Goal: Task Accomplishment & Management: Manage account settings

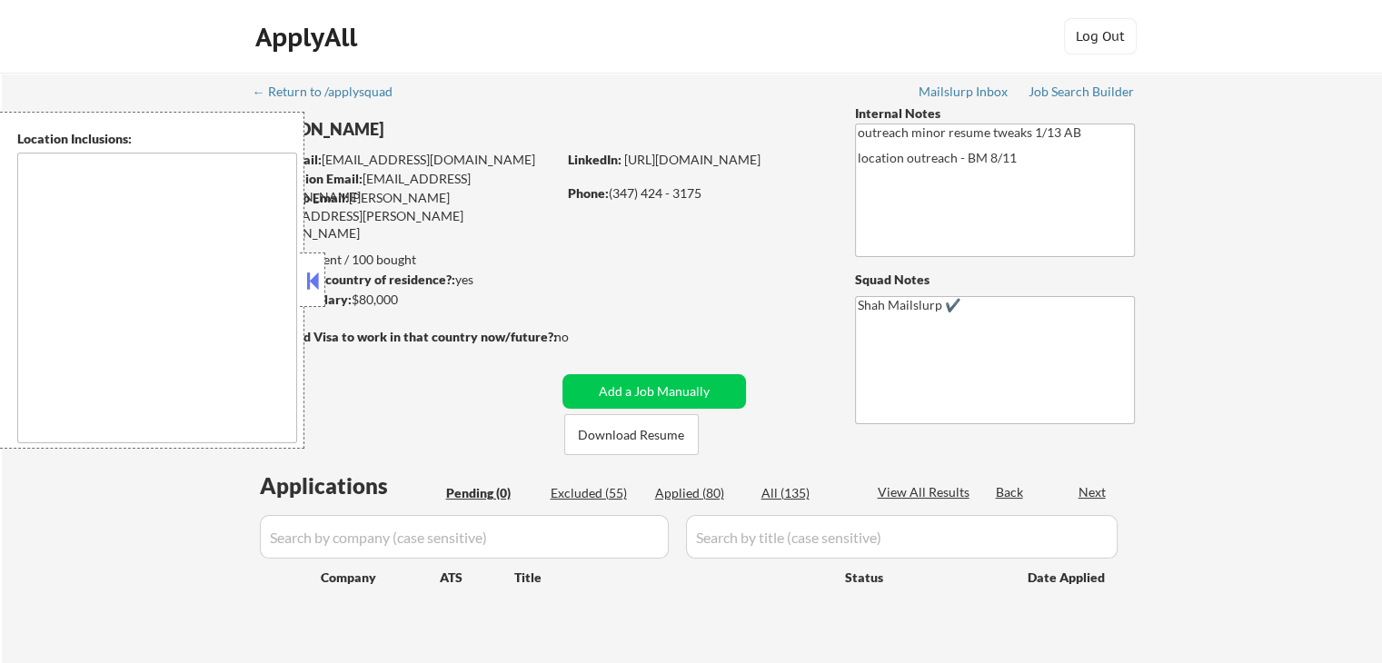
type textarea "[GEOGRAPHIC_DATA], [GEOGRAPHIC_DATA] [GEOGRAPHIC_DATA], [GEOGRAPHIC_DATA] [GEOG…"
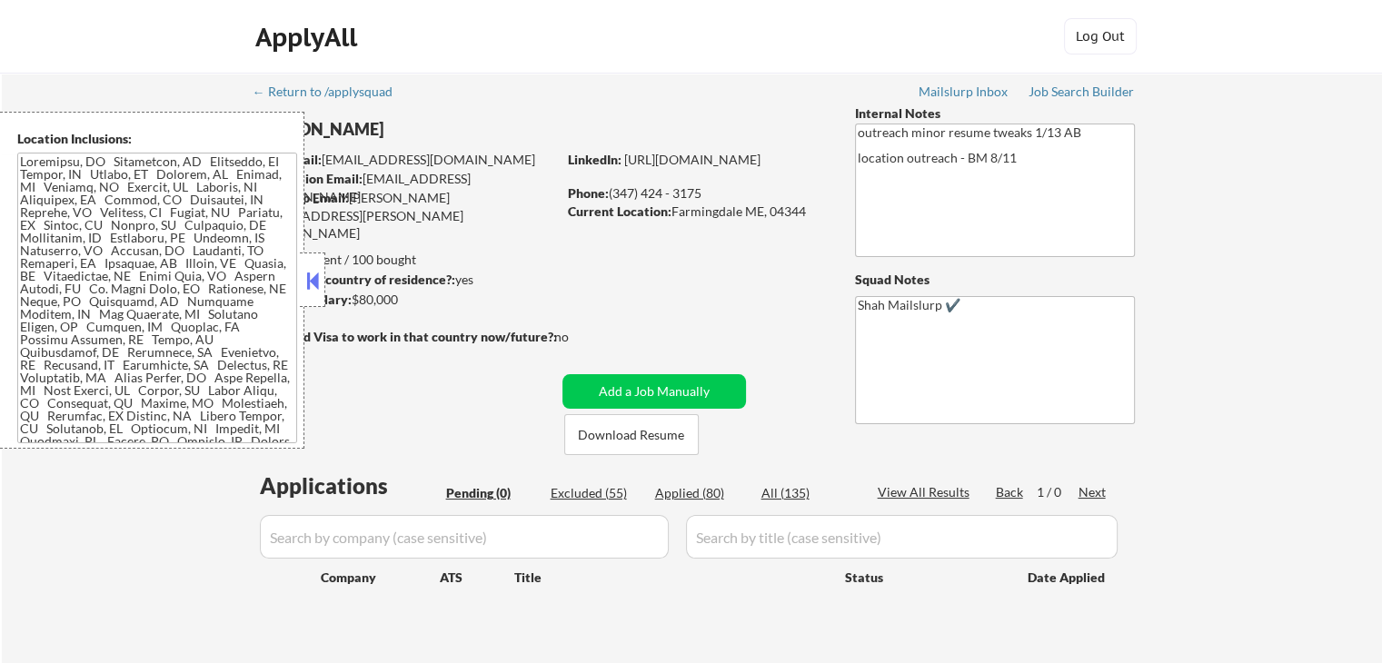
click at [696, 477] on div "Applications Pending (0) Excluded (55) Applied (80) All (135) View All Results …" at bounding box center [691, 558] width 875 height 174
click at [691, 493] on div "Applied (80)" at bounding box center [700, 493] width 91 height 18
select select ""applied""
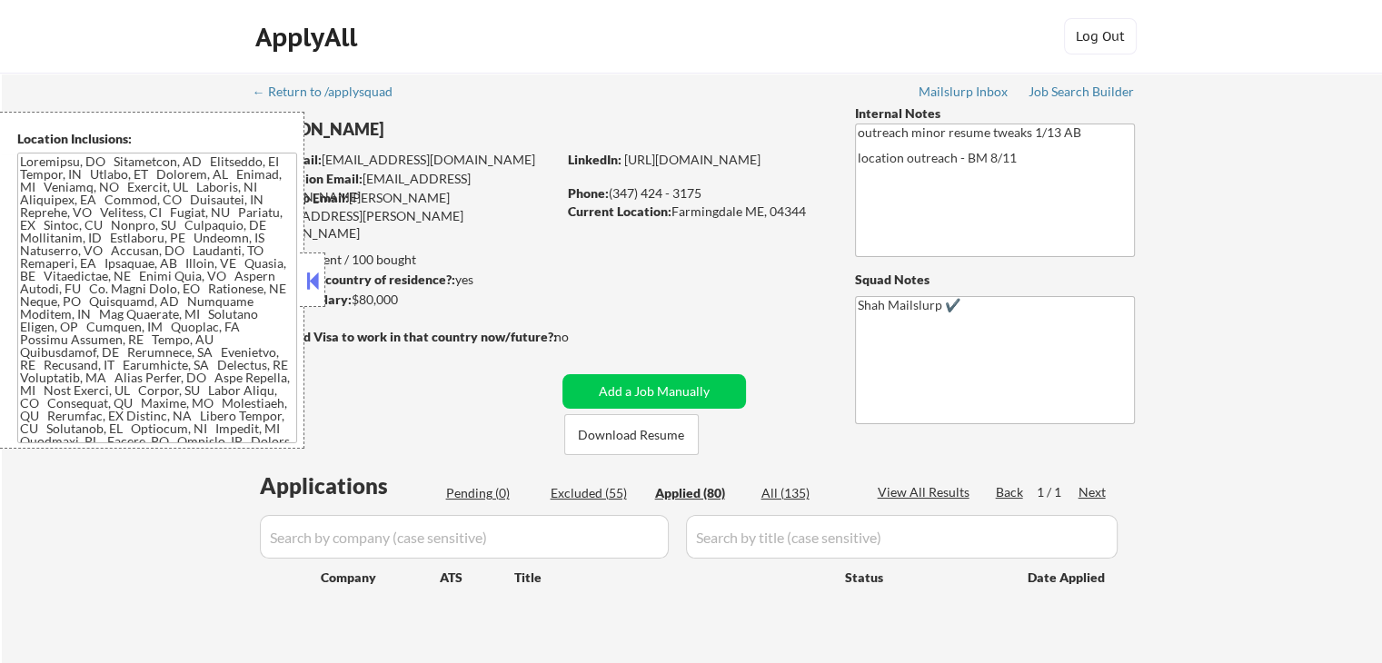
select select ""applied""
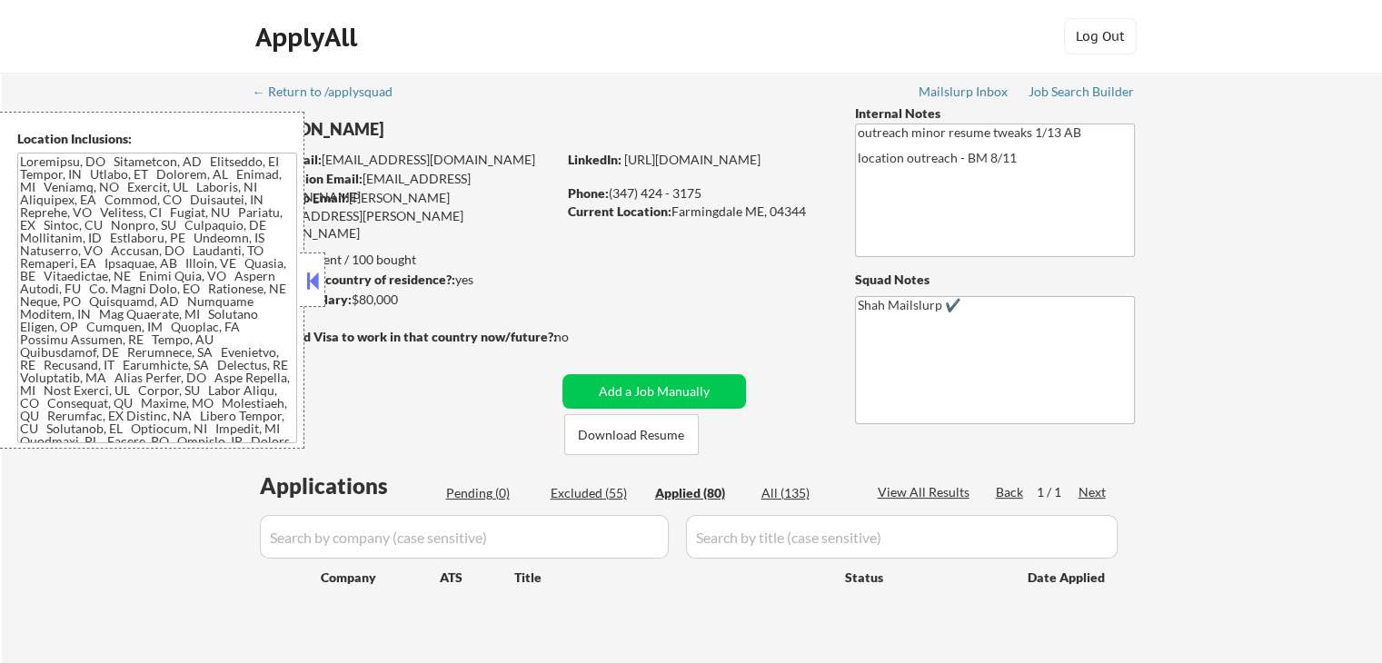
select select ""applied""
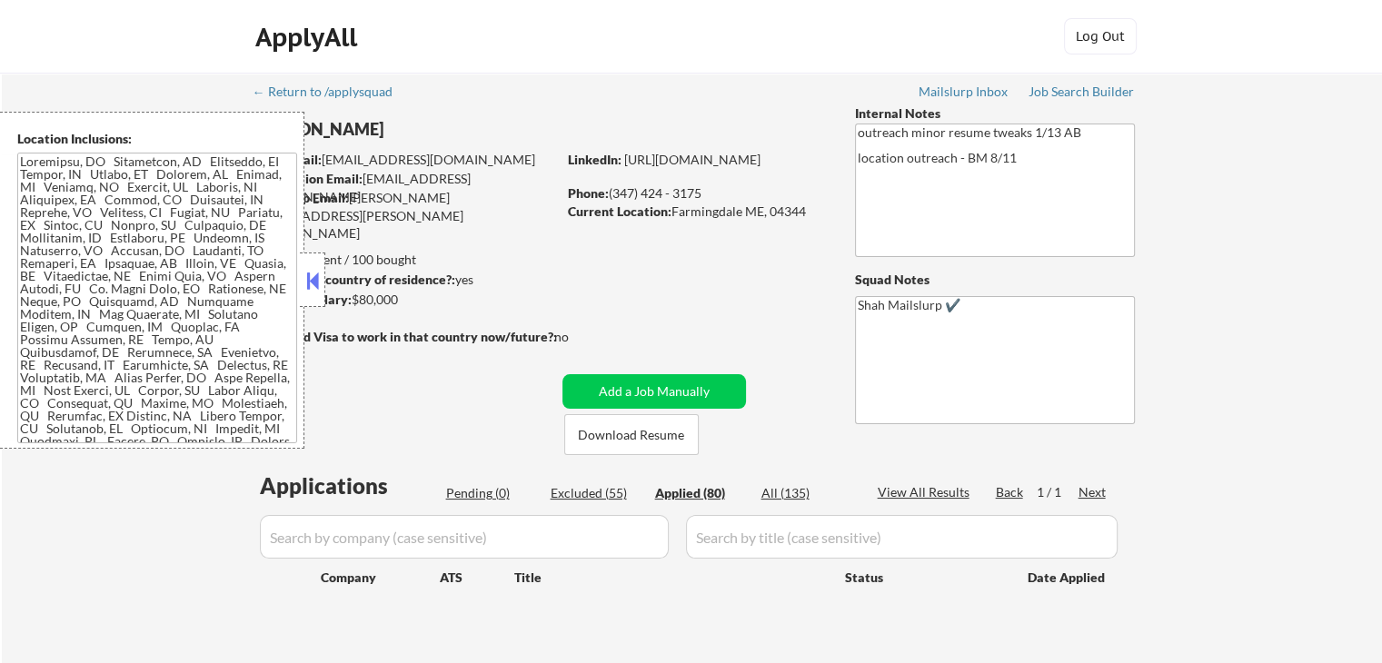
select select ""applied""
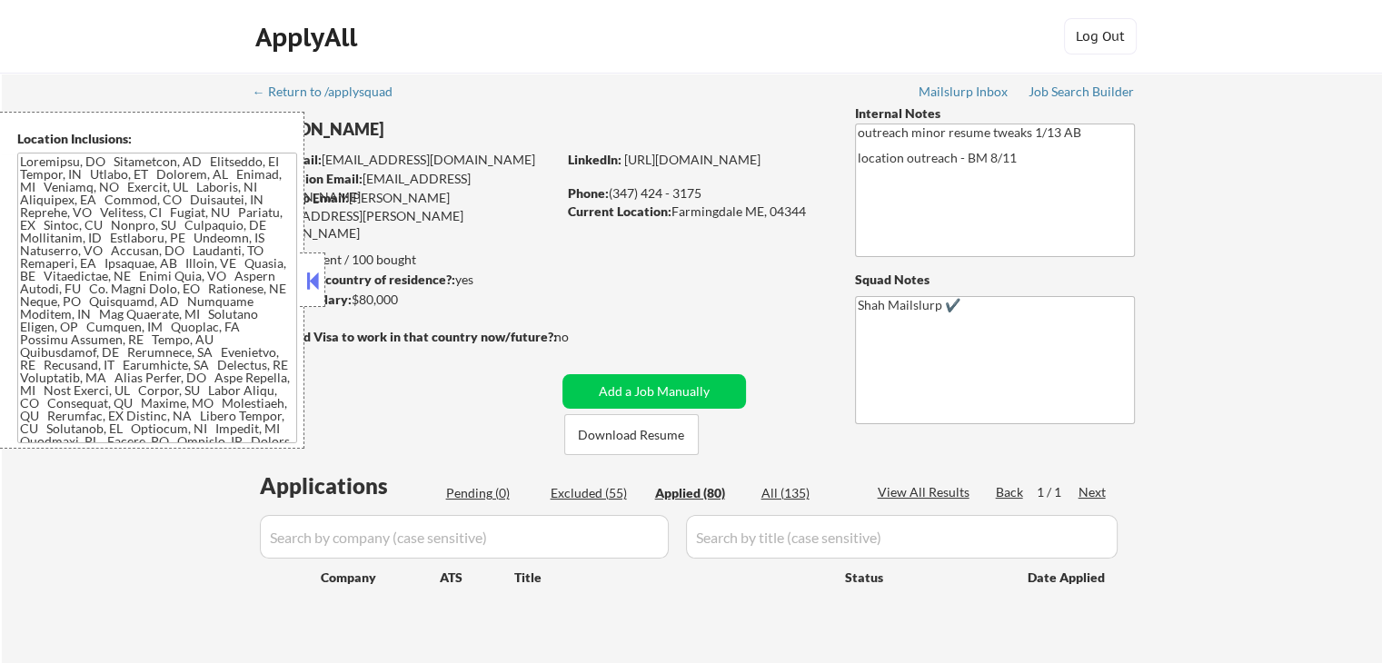
select select ""applied""
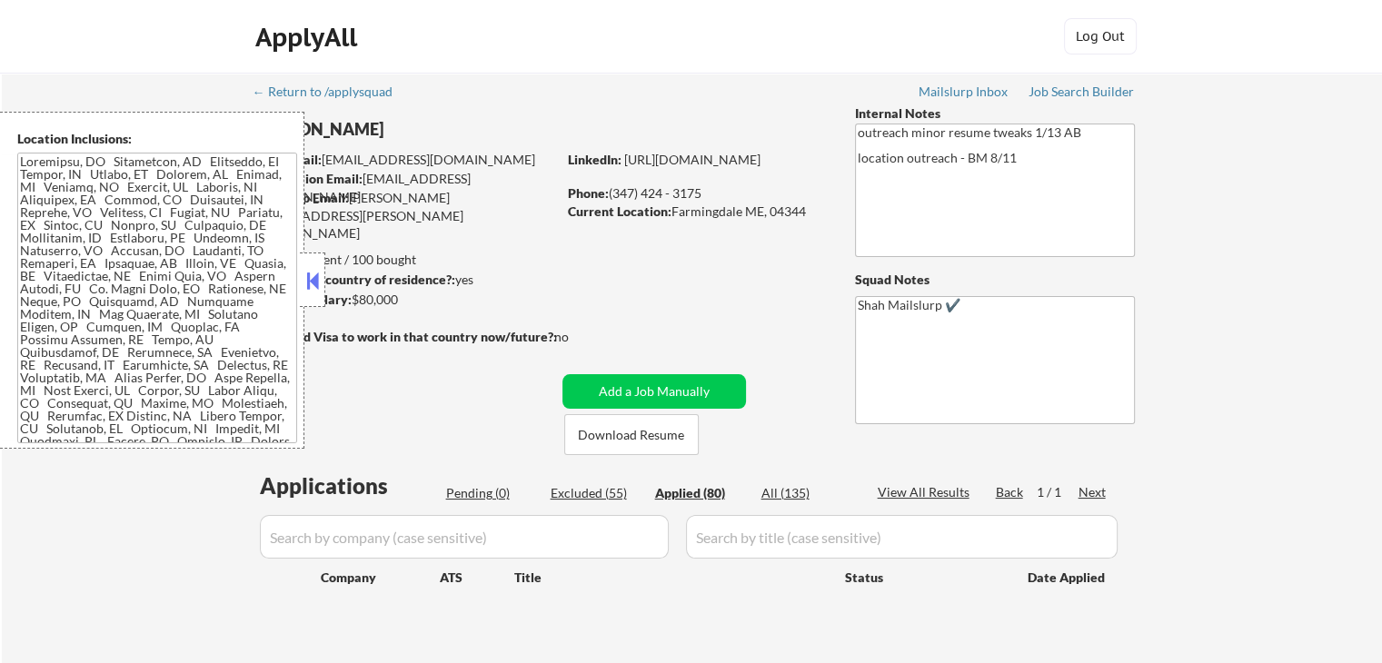
select select ""applied""
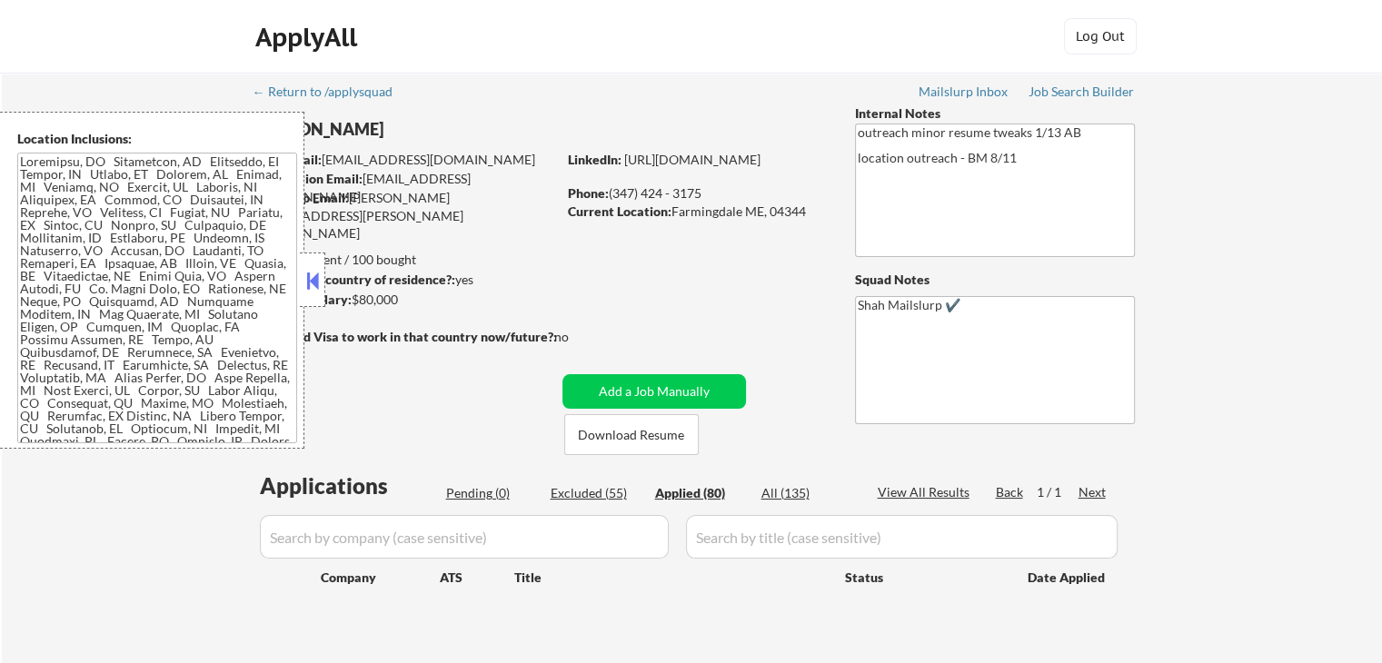
select select ""applied""
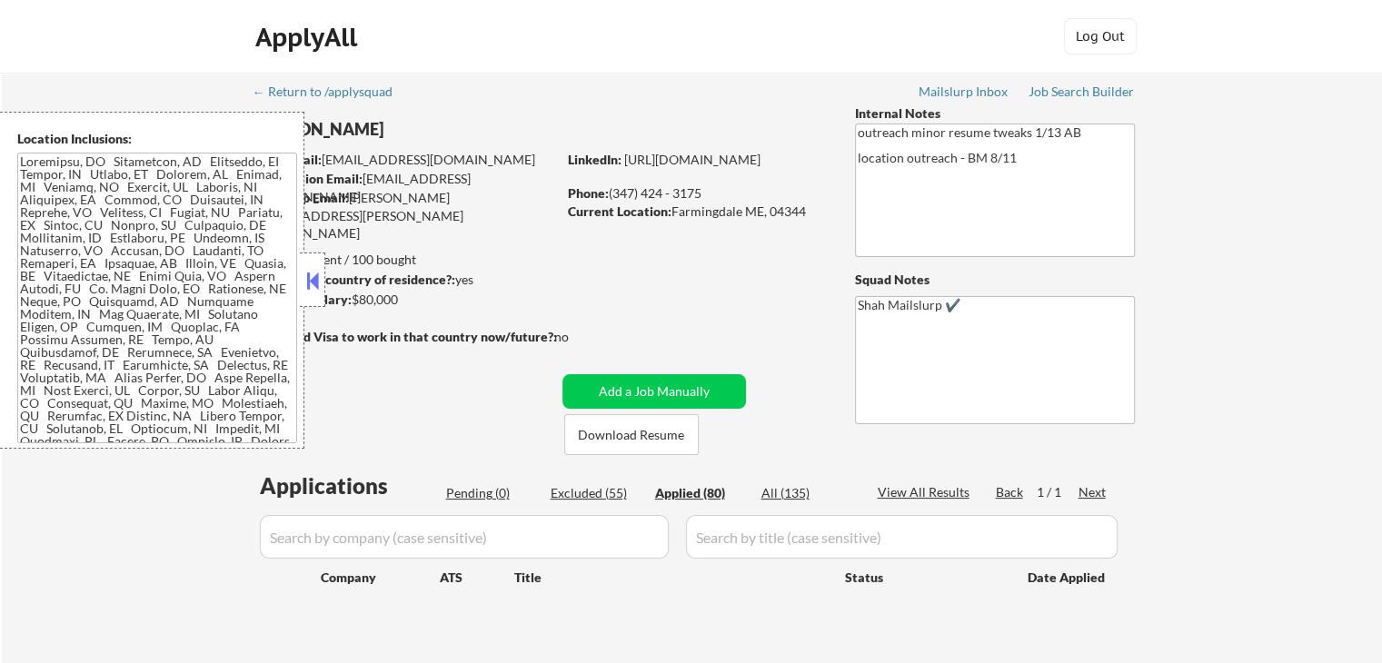
select select ""applied""
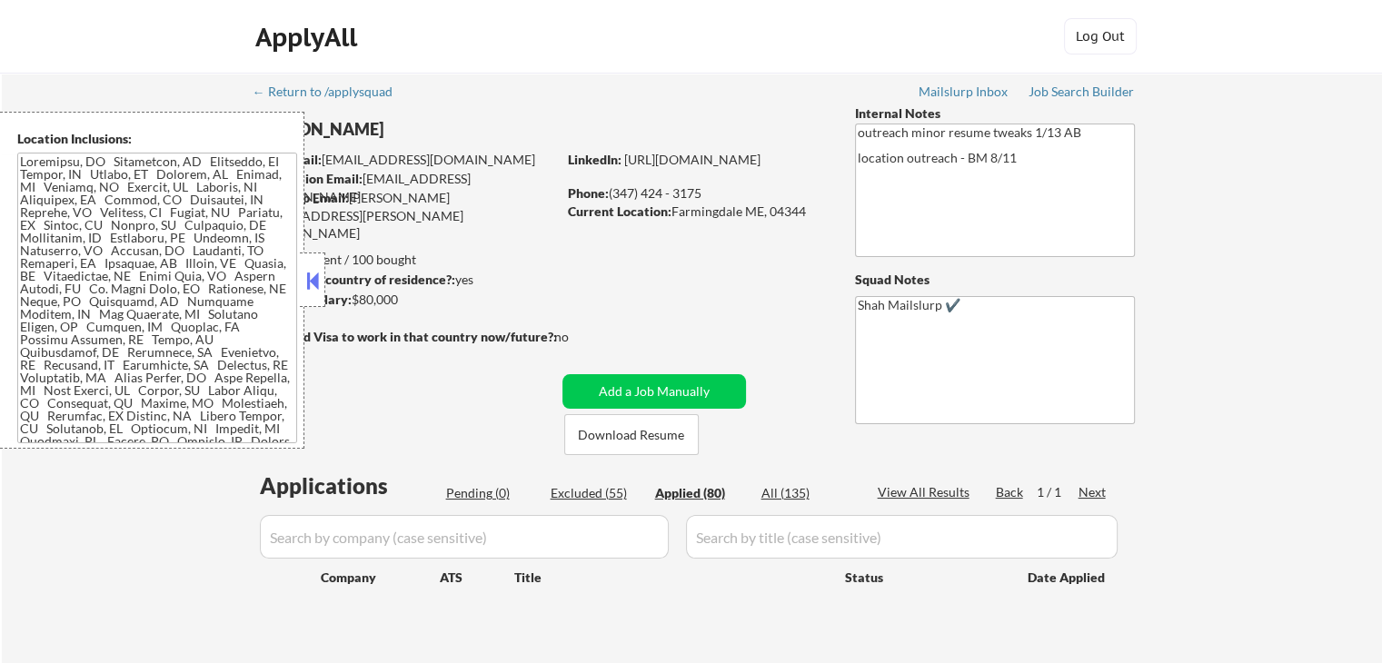
select select ""applied""
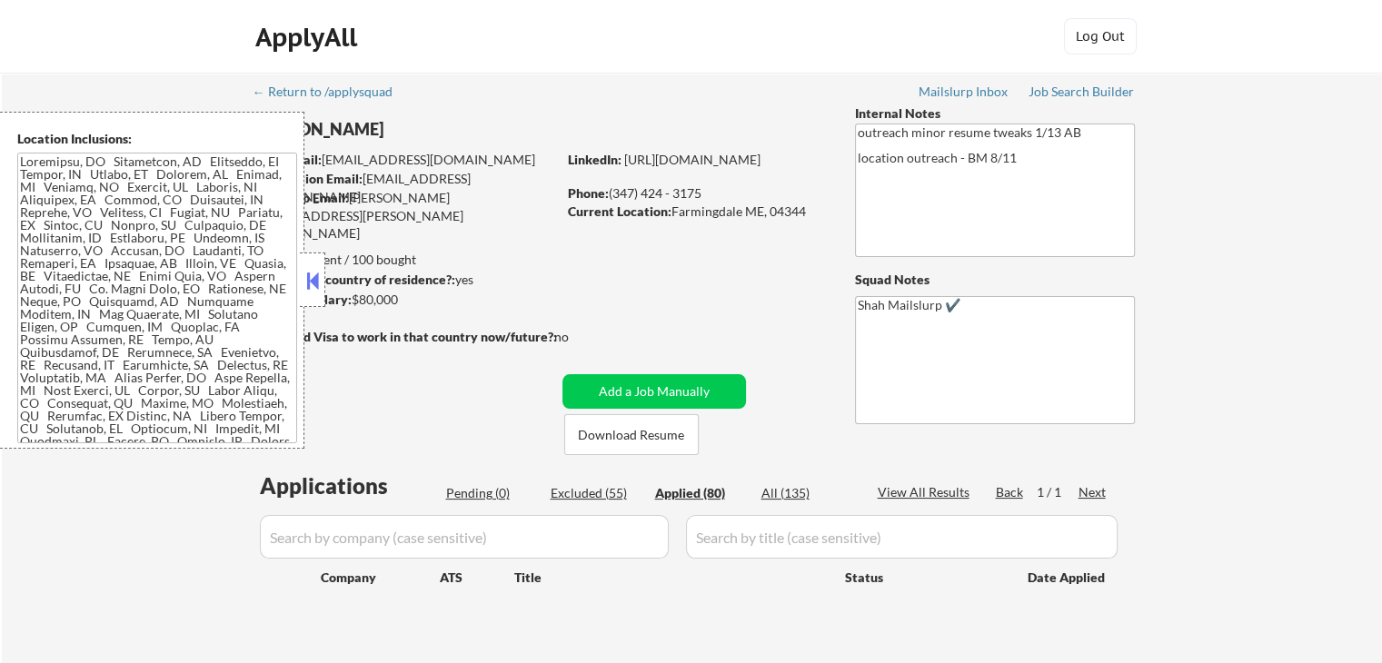
select select ""applied""
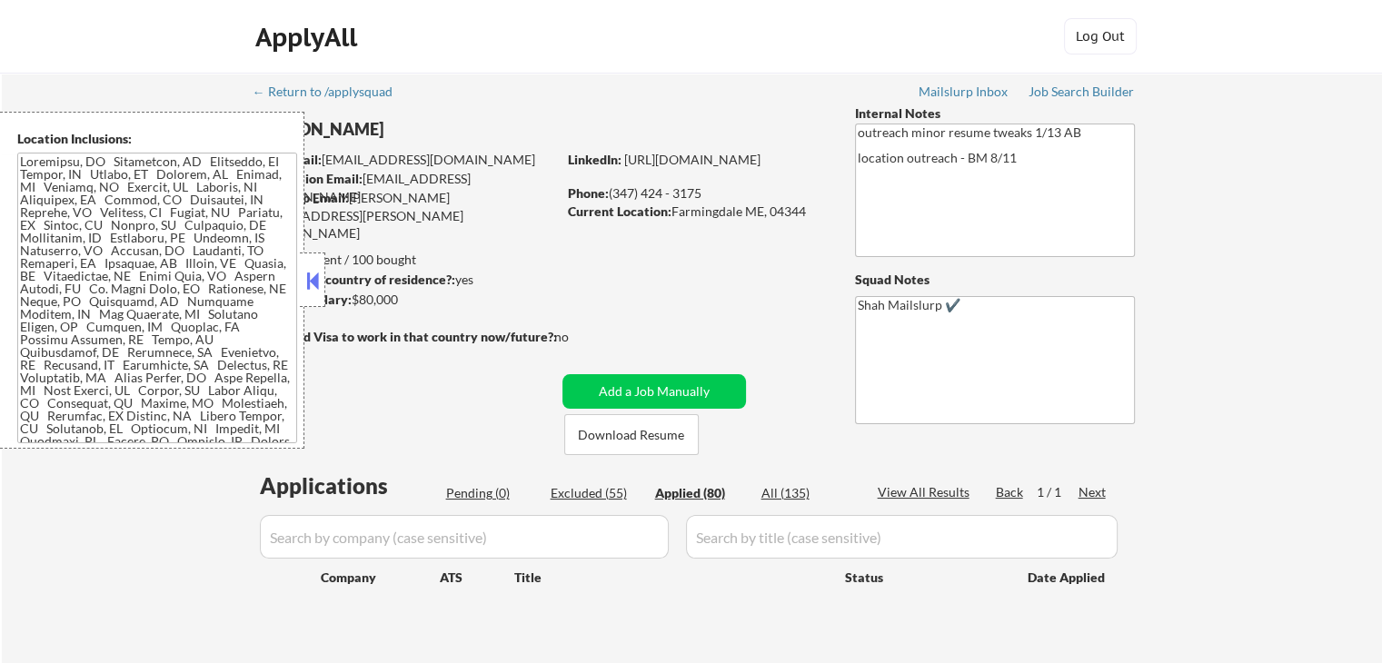
select select ""applied""
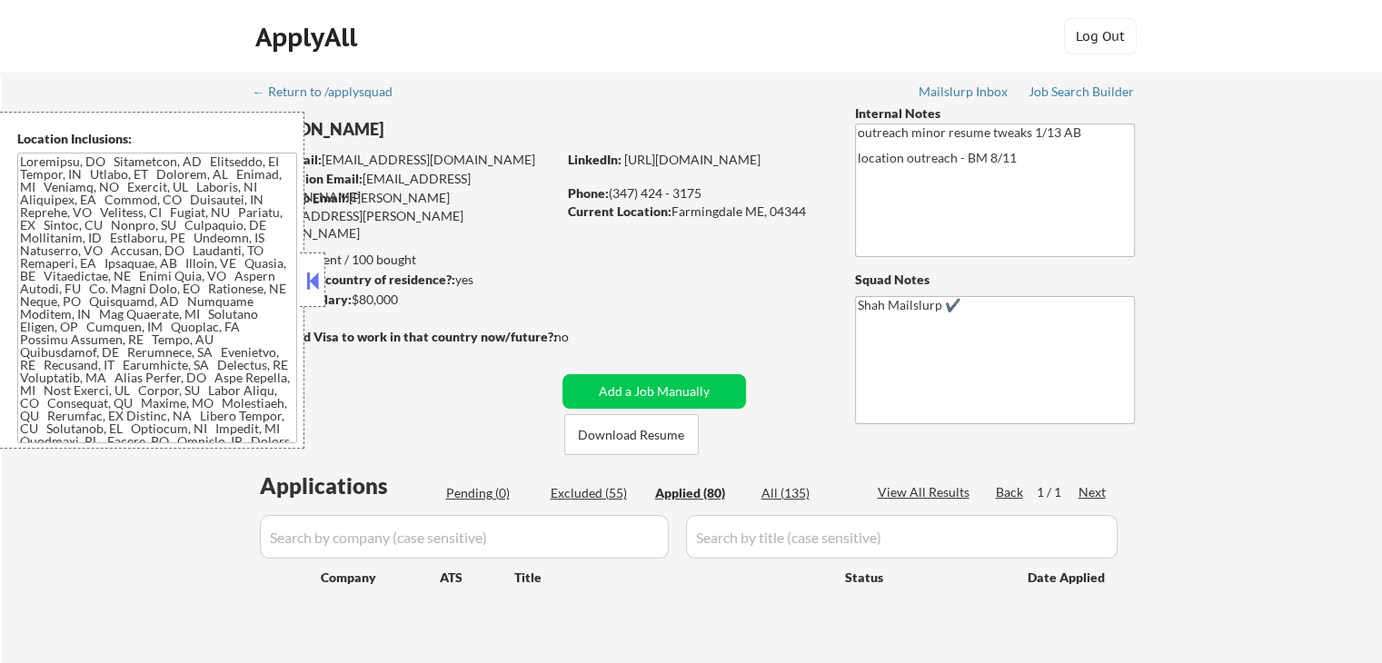
select select ""applied""
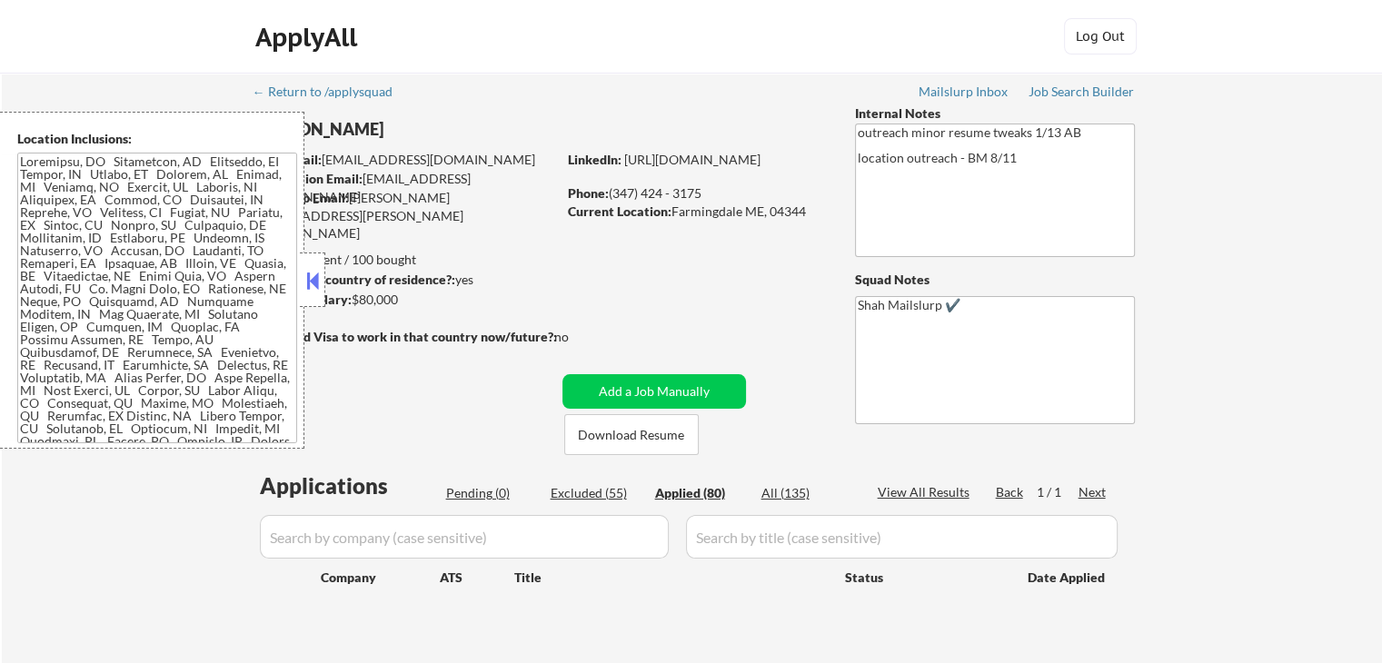
select select ""applied""
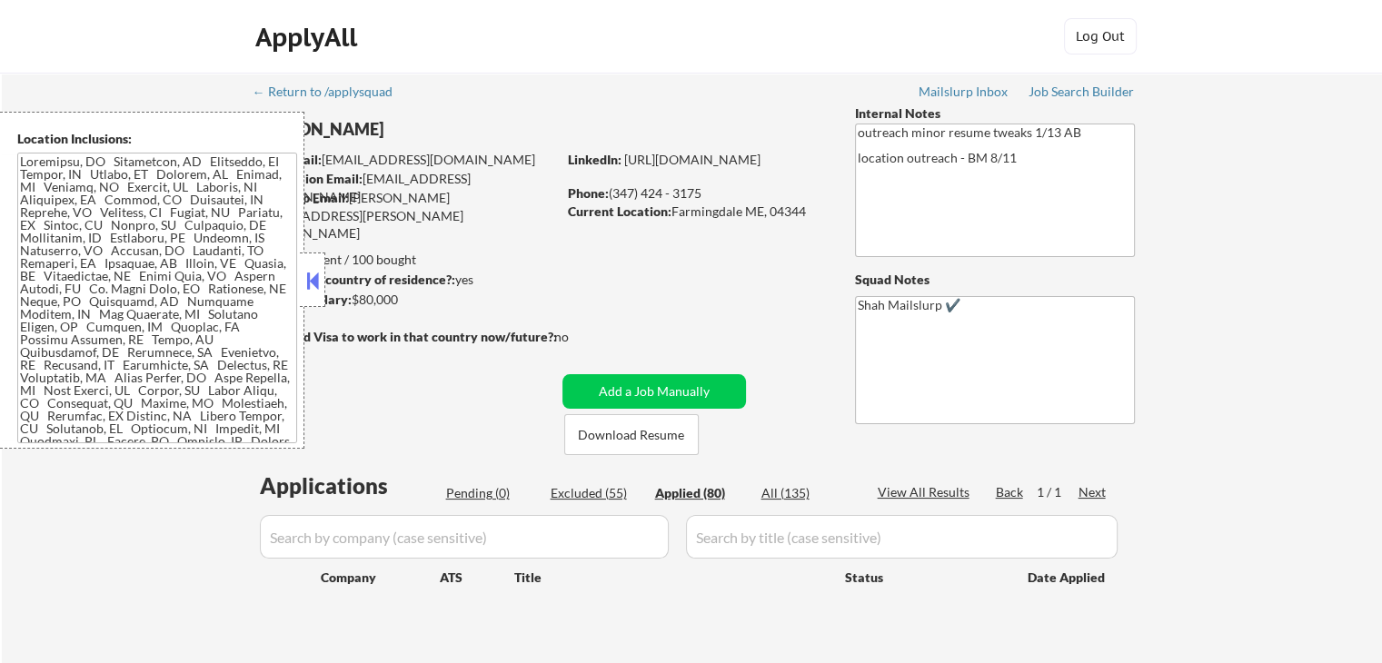
select select ""applied""
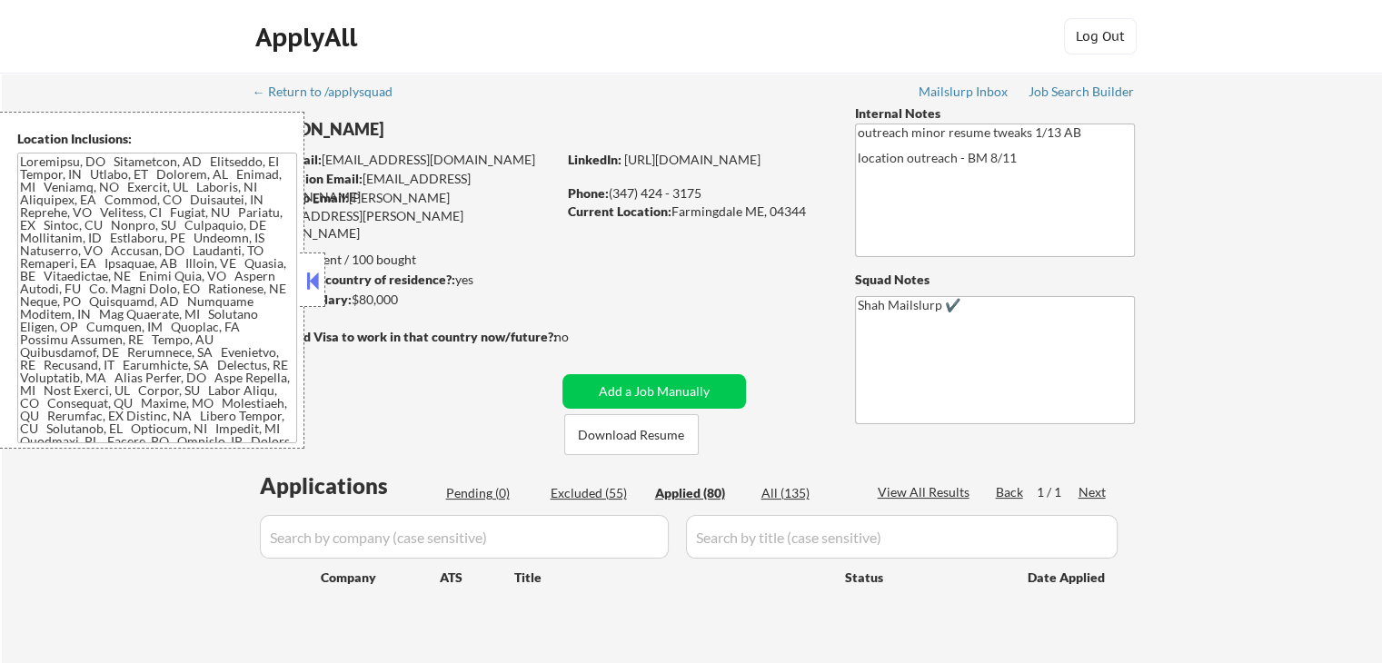
select select ""applied""
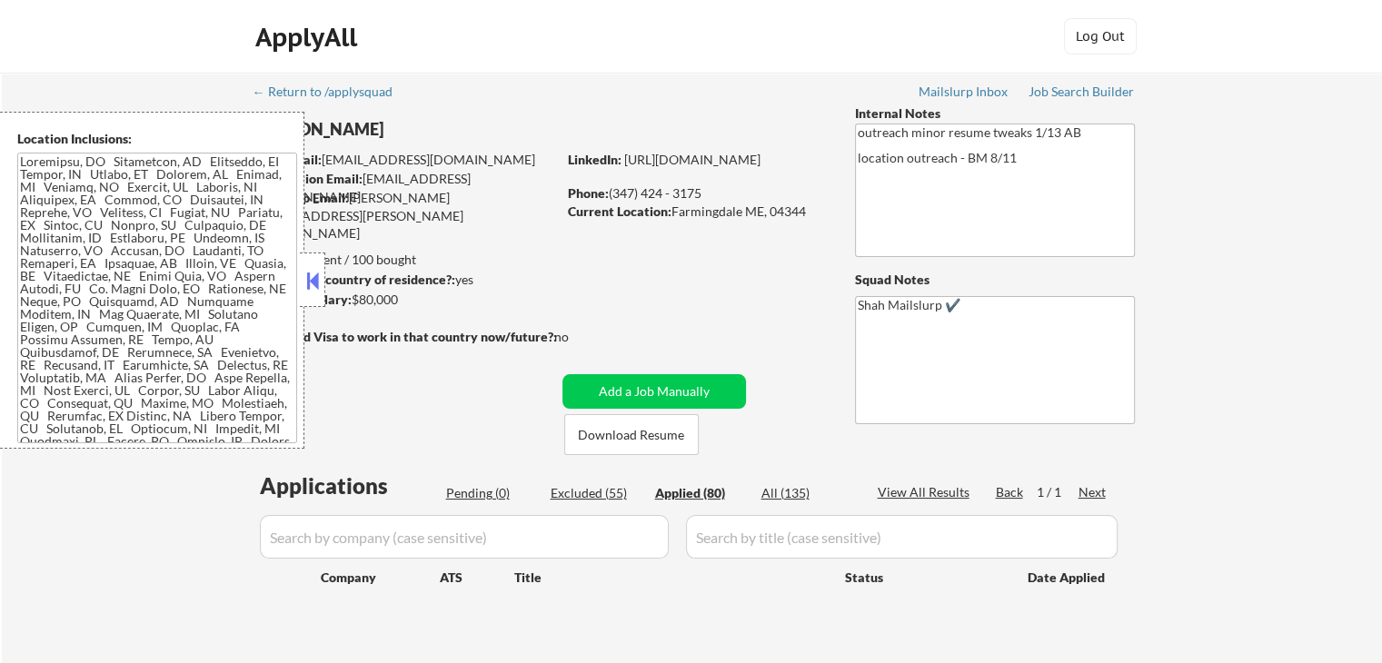
select select ""applied""
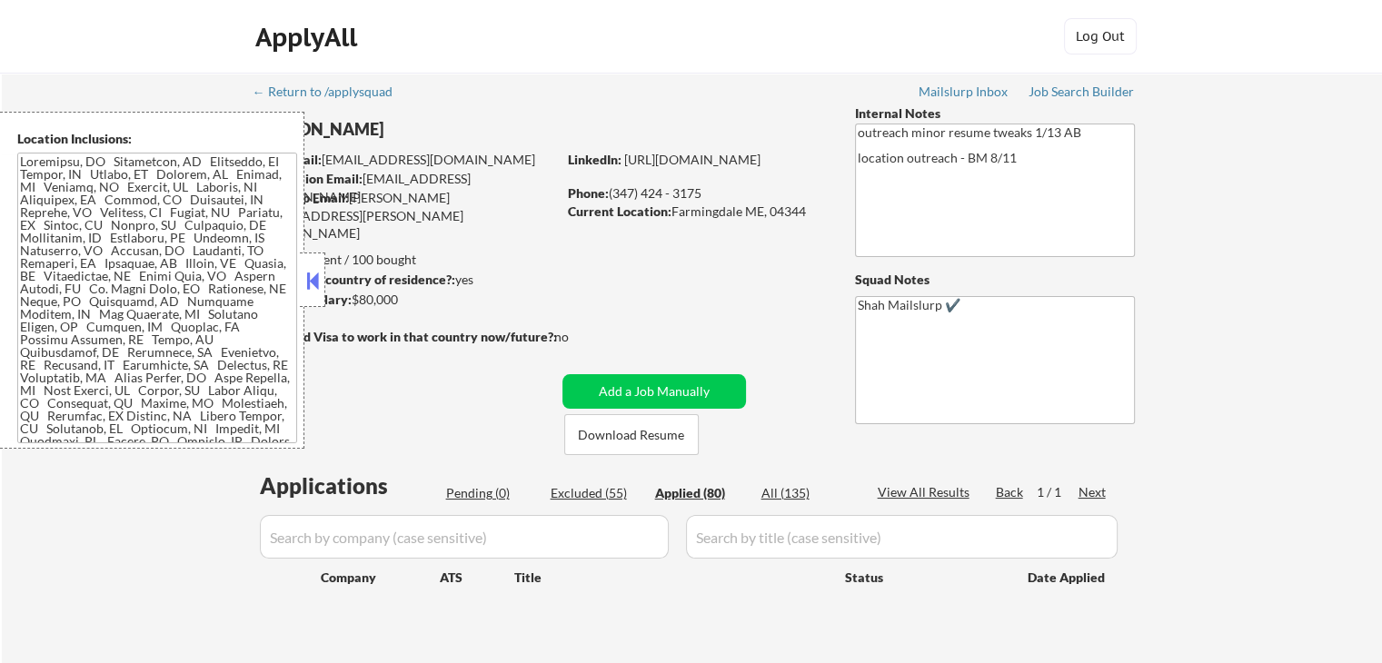
select select ""applied""
